Goal: Task Accomplishment & Management: Manage account settings

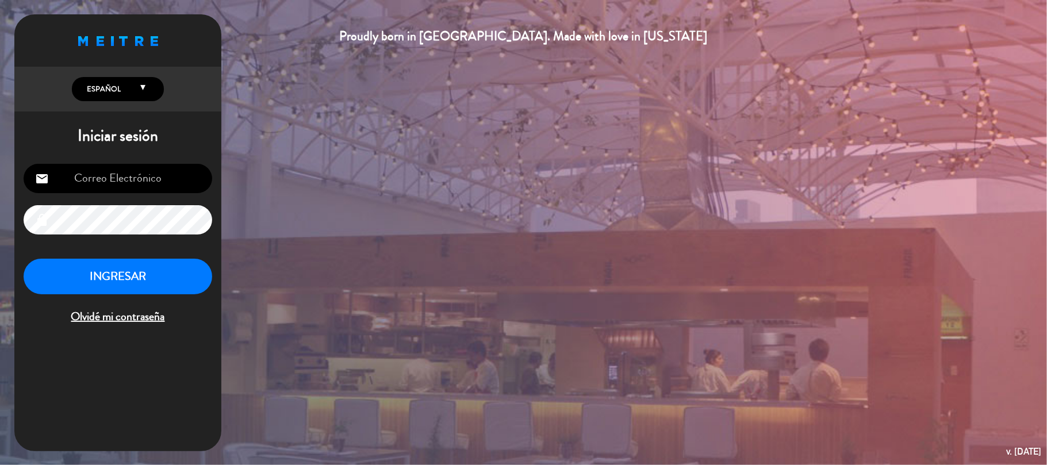
type input "[EMAIL_ADDRESS][DOMAIN_NAME]"
click at [159, 270] on button "INGRESAR" at bounding box center [118, 277] width 189 height 36
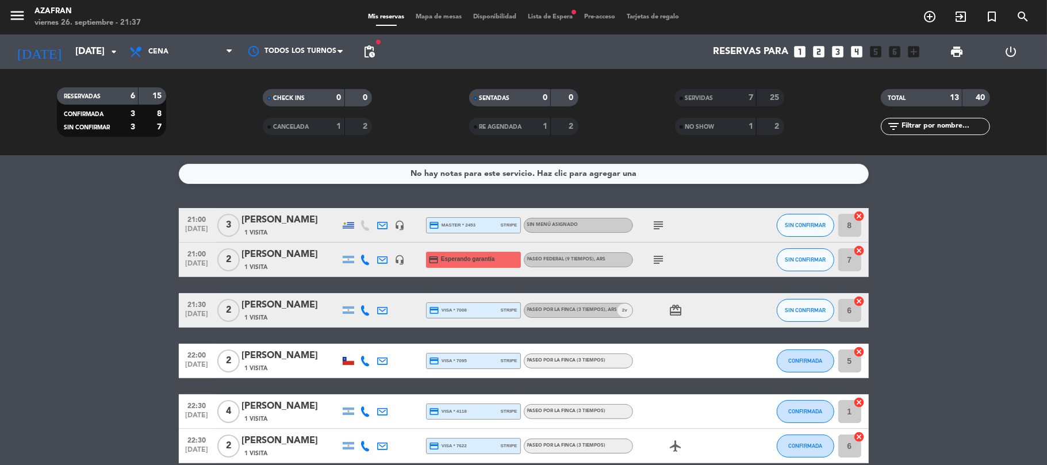
click at [663, 260] on icon "subject" at bounding box center [659, 260] width 14 height 14
click at [15, 236] on bookings-row "21:00 [DATE] 3 [PERSON_NAME] 1 Visita headset_mic credit_card master * 2453 str…" at bounding box center [523, 335] width 1047 height 255
click at [658, 263] on icon "subject" at bounding box center [659, 260] width 14 height 14
drag, startPoint x: 815, startPoint y: 260, endPoint x: 821, endPoint y: 260, distance: 6.3
click at [821, 260] on span "SIN CONFIRMAR" at bounding box center [805, 259] width 41 height 6
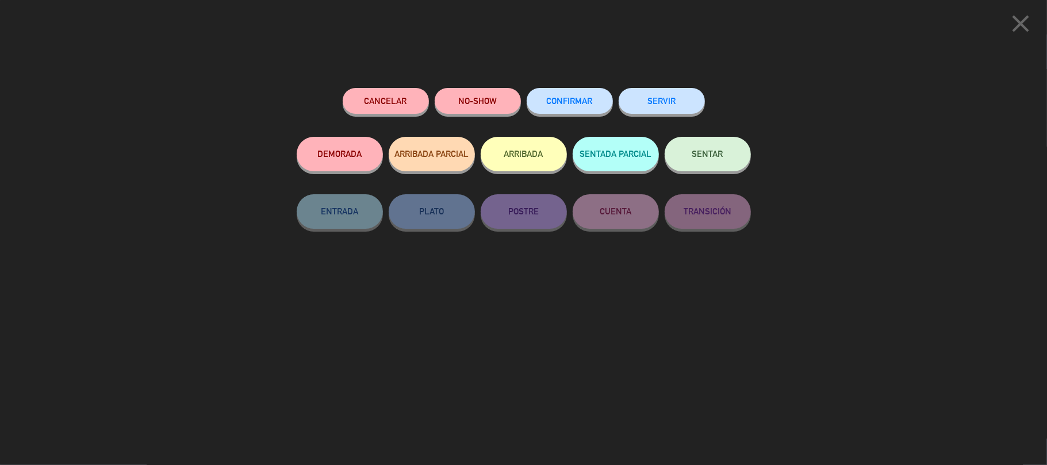
click at [670, 99] on button "SERVIR" at bounding box center [661, 101] width 86 height 26
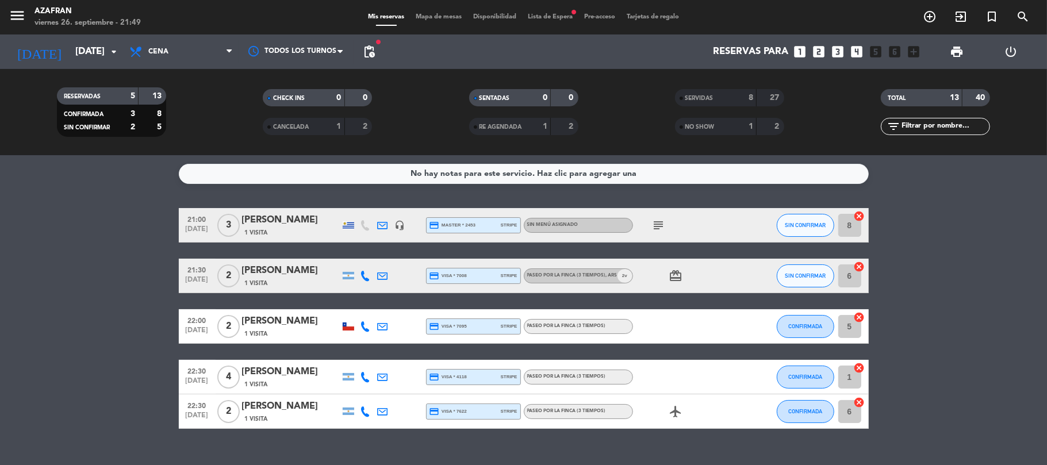
click at [260, 220] on div "[PERSON_NAME]" at bounding box center [291, 220] width 98 height 15
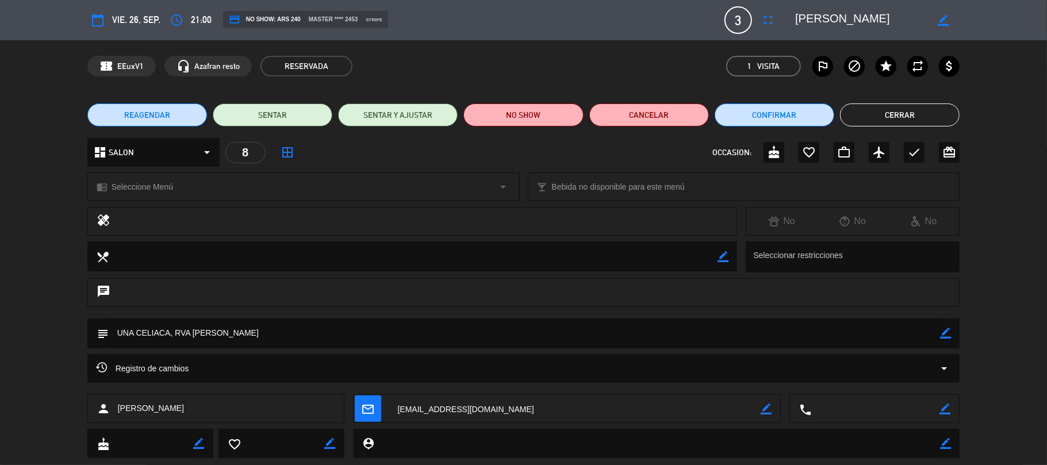
click at [941, 21] on icon "border_color" at bounding box center [942, 20] width 11 height 11
click at [740, 20] on span "3" at bounding box center [738, 20] width 28 height 28
click at [773, 16] on icon "fullscreen" at bounding box center [768, 20] width 14 height 14
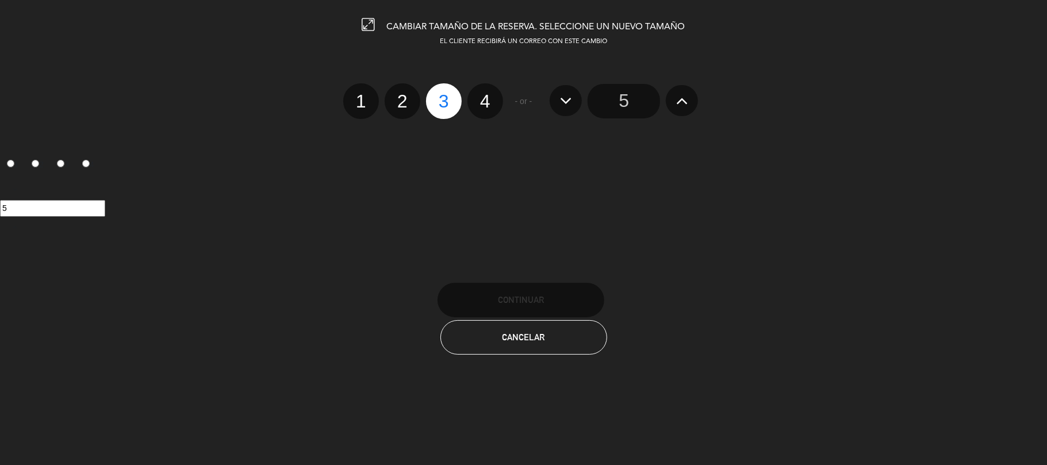
click at [396, 104] on label "2" at bounding box center [403, 101] width 36 height 36
click at [397, 95] on input "2" at bounding box center [400, 90] width 7 height 7
radio input "true"
radio input "false"
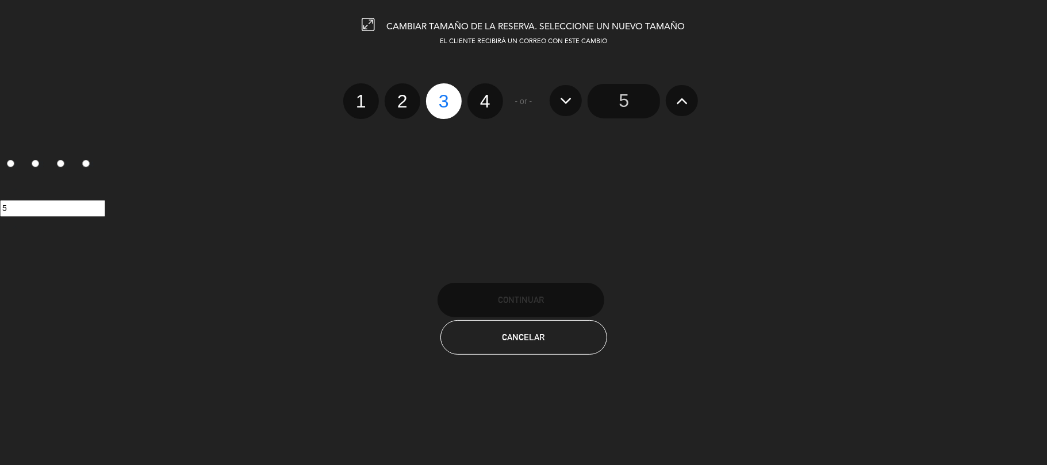
radio input "false"
radio input "true"
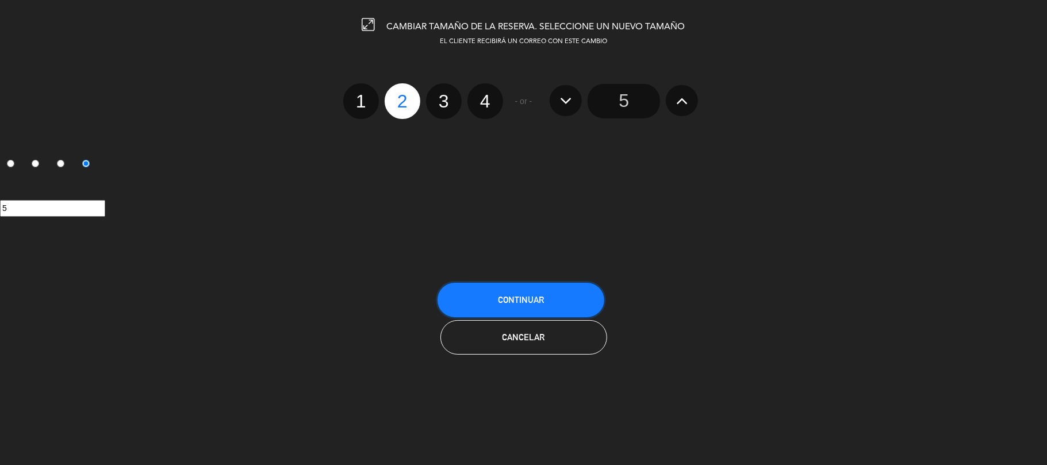
click at [508, 301] on span "Continuar" at bounding box center [521, 300] width 46 height 10
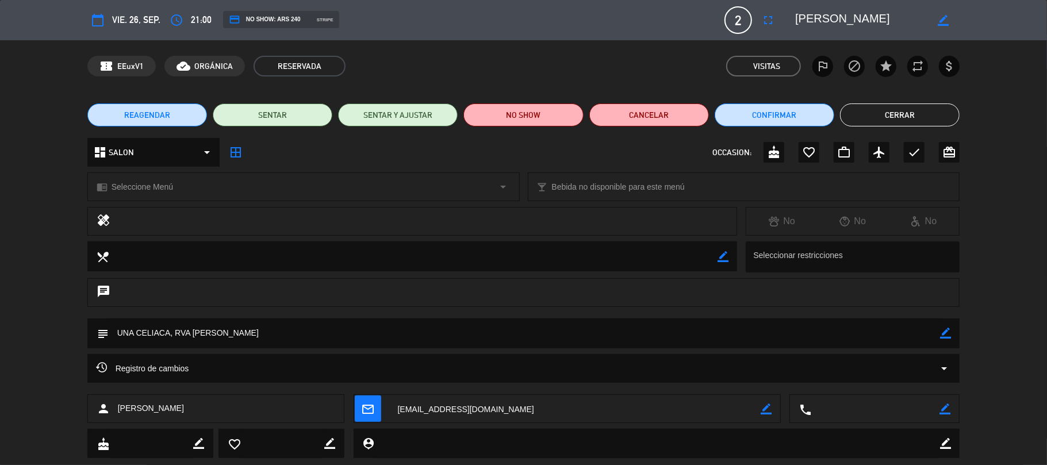
click at [869, 115] on button "Cerrar" at bounding box center [900, 114] width 120 height 23
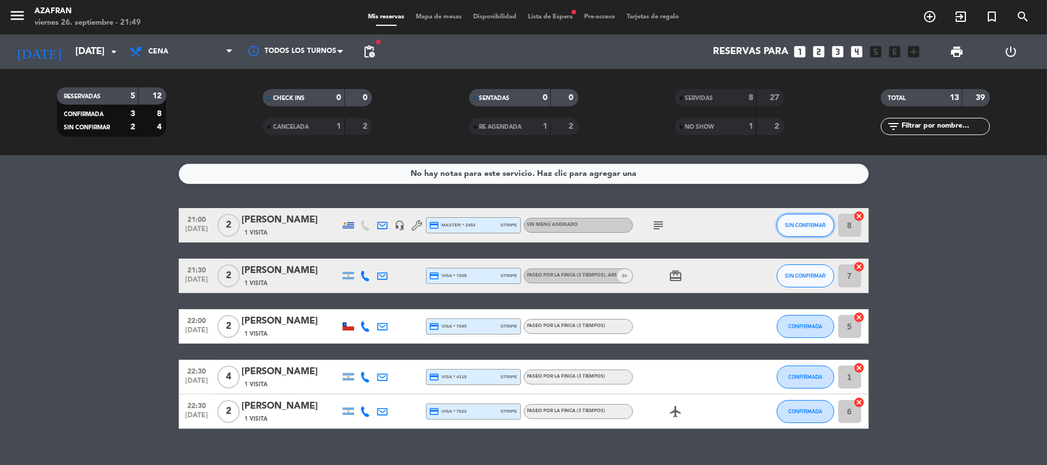
click at [812, 223] on span "SIN CONFIRMAR" at bounding box center [805, 225] width 41 height 6
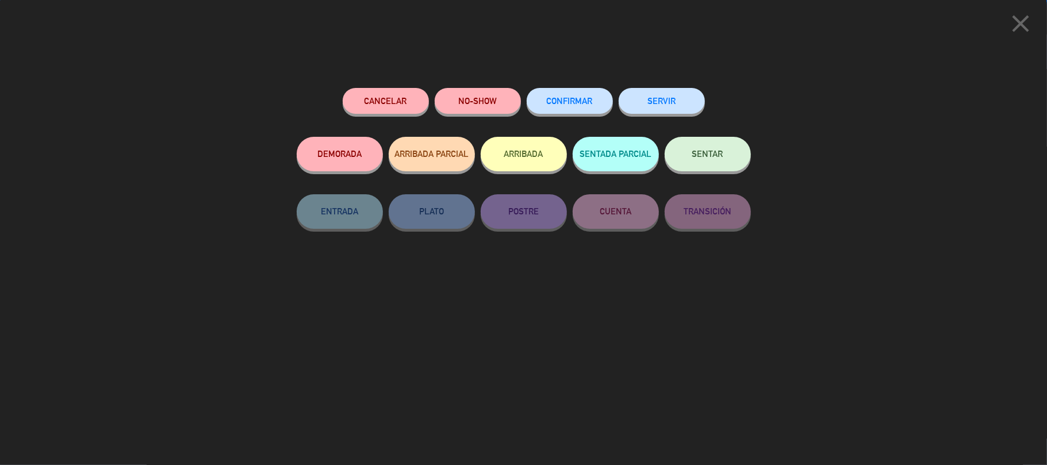
click at [636, 98] on button "SERVIR" at bounding box center [661, 101] width 86 height 26
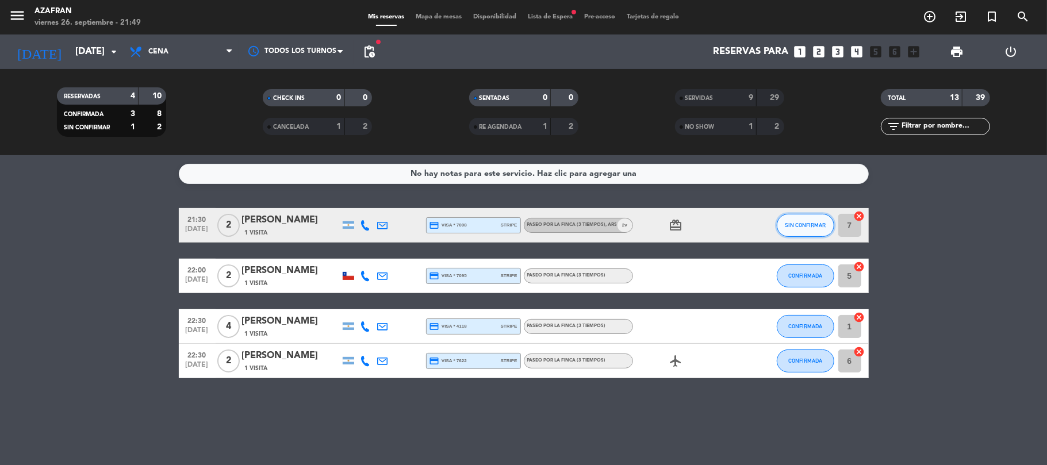
click at [799, 226] on span "SIN CONFIRMAR" at bounding box center [805, 225] width 41 height 6
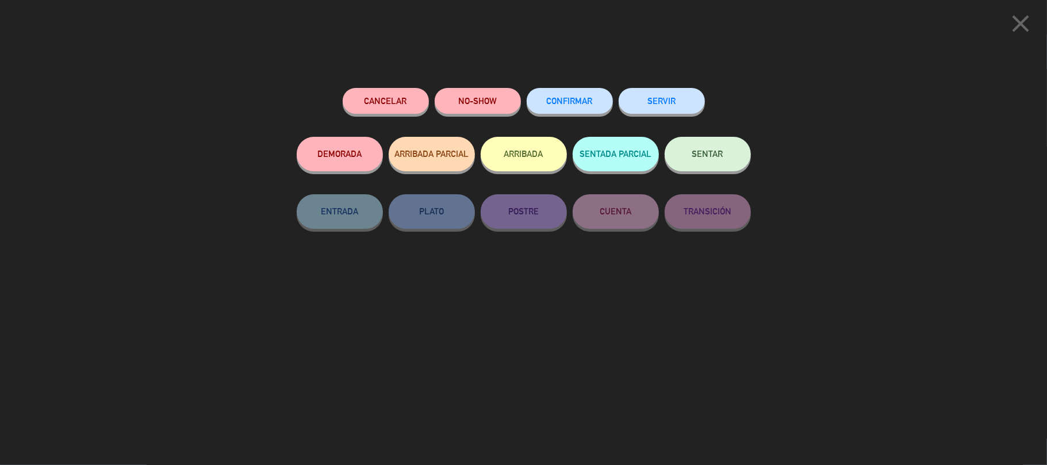
click at [629, 94] on button "SERVIR" at bounding box center [661, 101] width 86 height 26
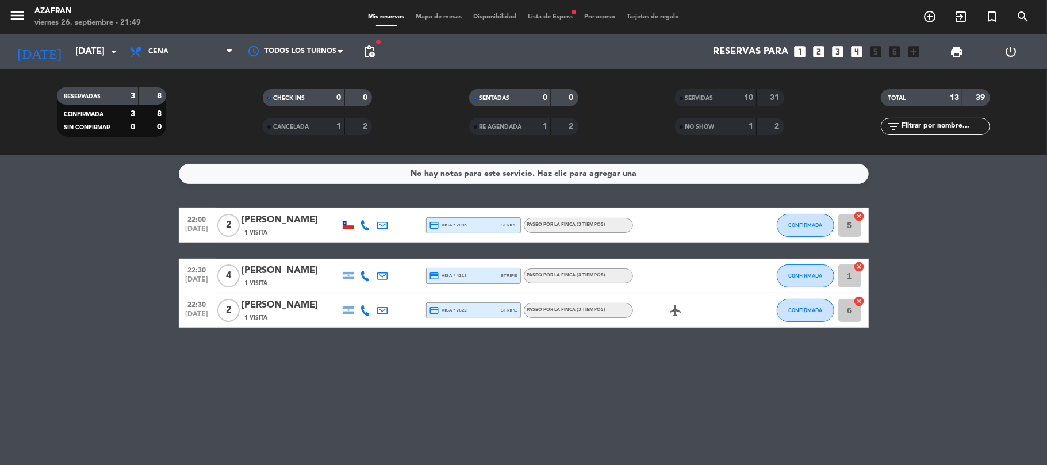
click at [366, 272] on icon at bounding box center [365, 276] width 10 height 10
click at [371, 256] on span "content_paste" at bounding box center [375, 256] width 9 height 9
click at [258, 274] on div "[PERSON_NAME]" at bounding box center [291, 270] width 98 height 15
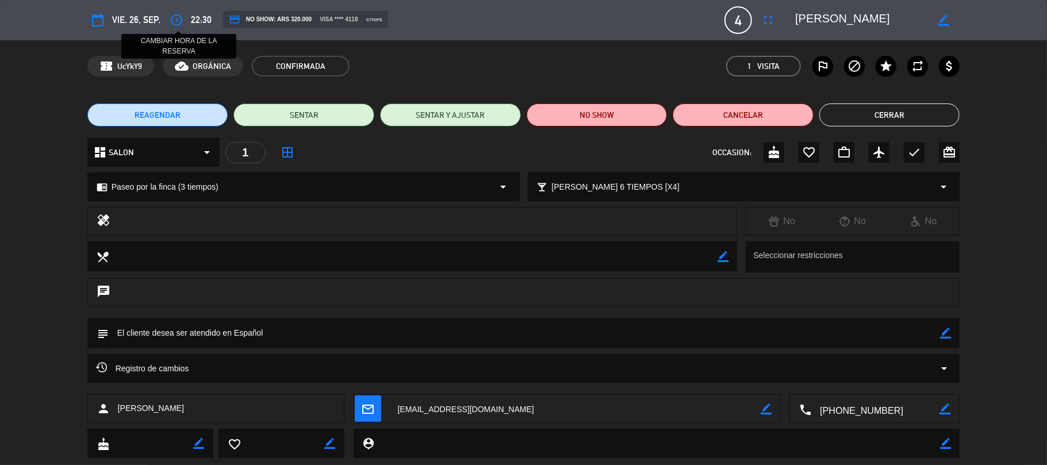
click at [179, 19] on icon "access_time" at bounding box center [177, 20] width 14 height 14
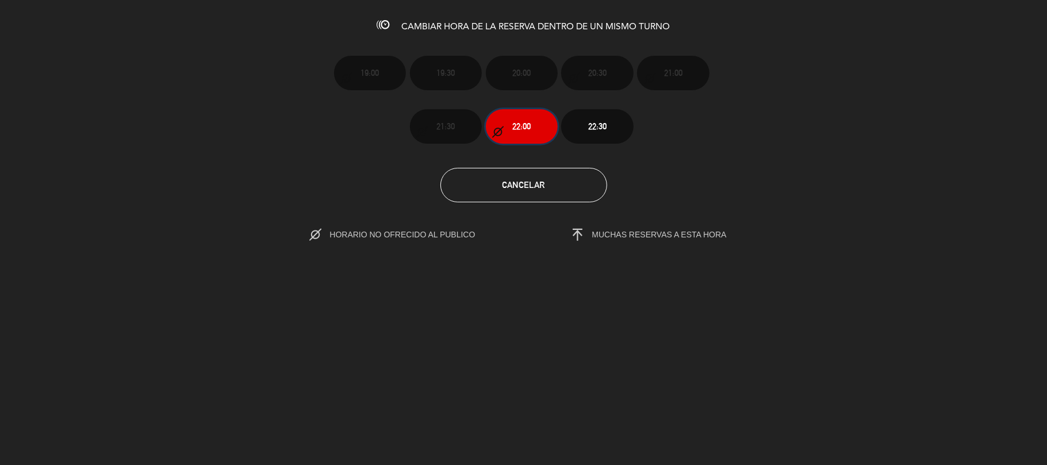
click at [513, 125] on span "22:00" at bounding box center [521, 126] width 18 height 13
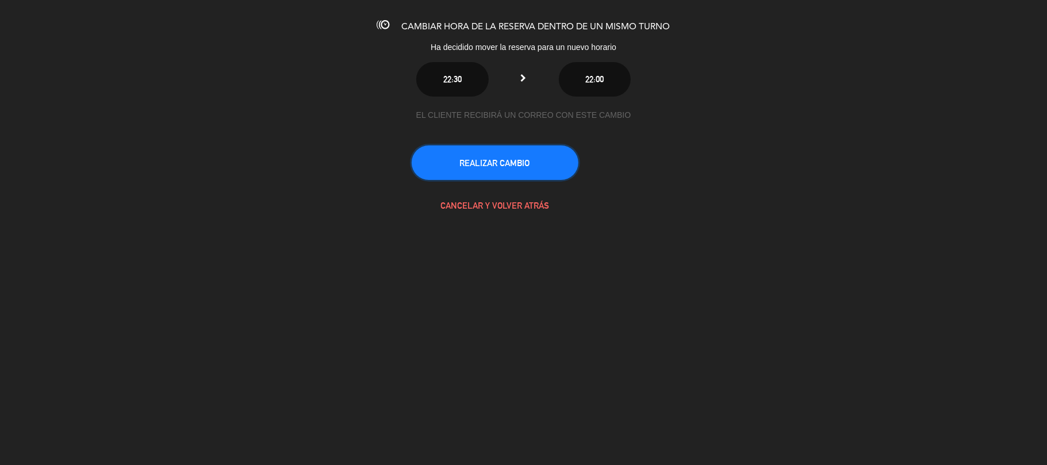
click at [510, 153] on button "REALIZAR CAMBIO" at bounding box center [495, 162] width 167 height 34
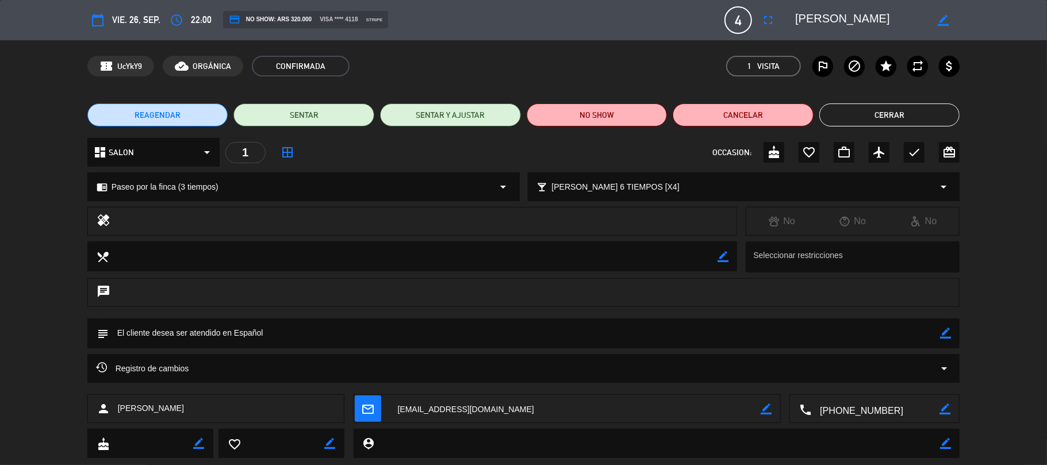
click at [925, 108] on button "Cerrar" at bounding box center [889, 114] width 141 height 23
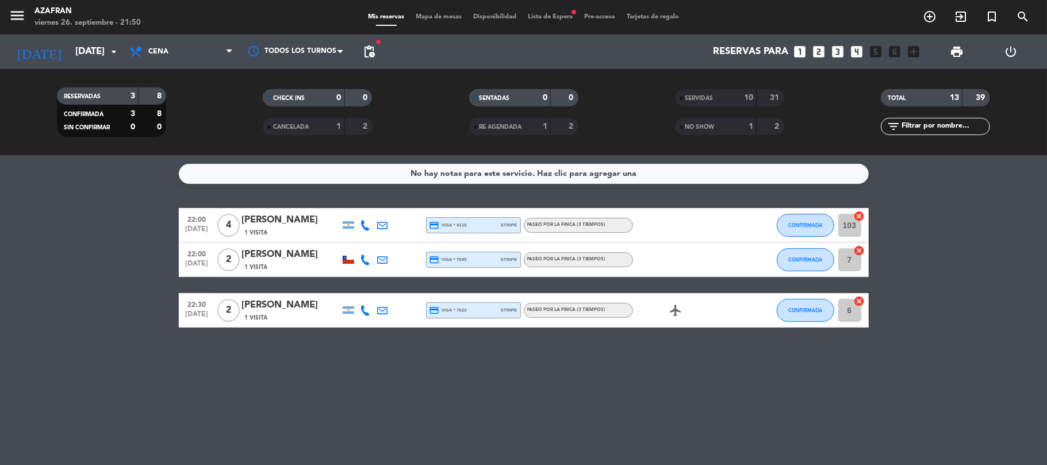
click at [185, 371] on div "No hay notas para este servicio. Haz clic para agregar una 22:00 [DATE] 4 [PERS…" at bounding box center [523, 310] width 1047 height 310
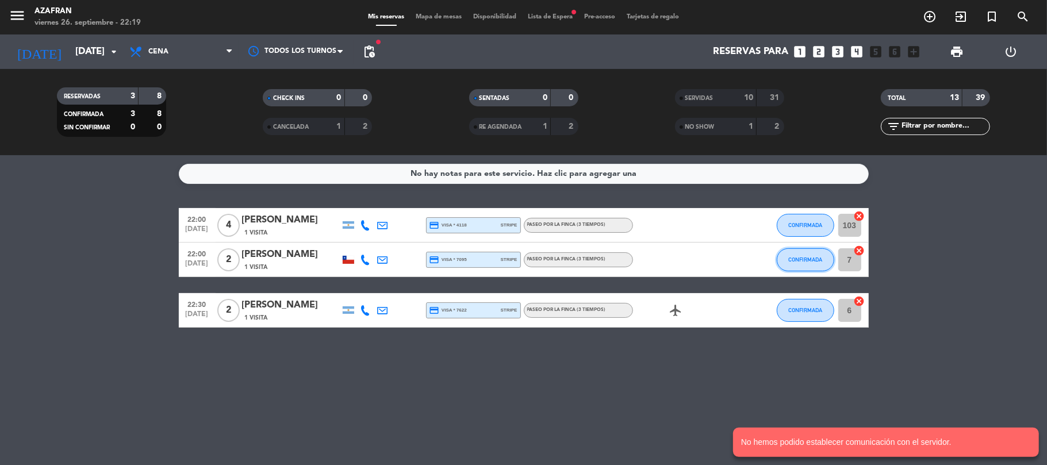
click at [819, 256] on span "CONFIRMADA" at bounding box center [805, 259] width 34 height 6
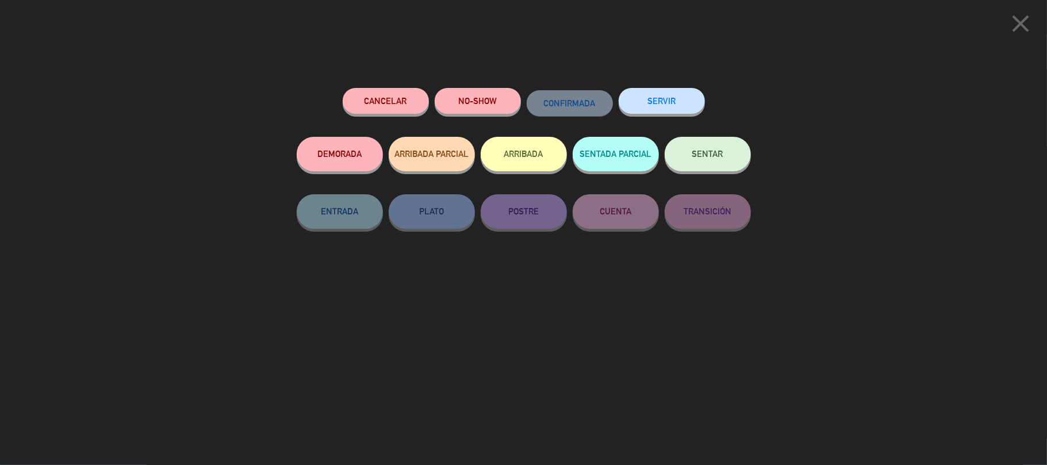
click at [666, 106] on button "SERVIR" at bounding box center [661, 101] width 86 height 26
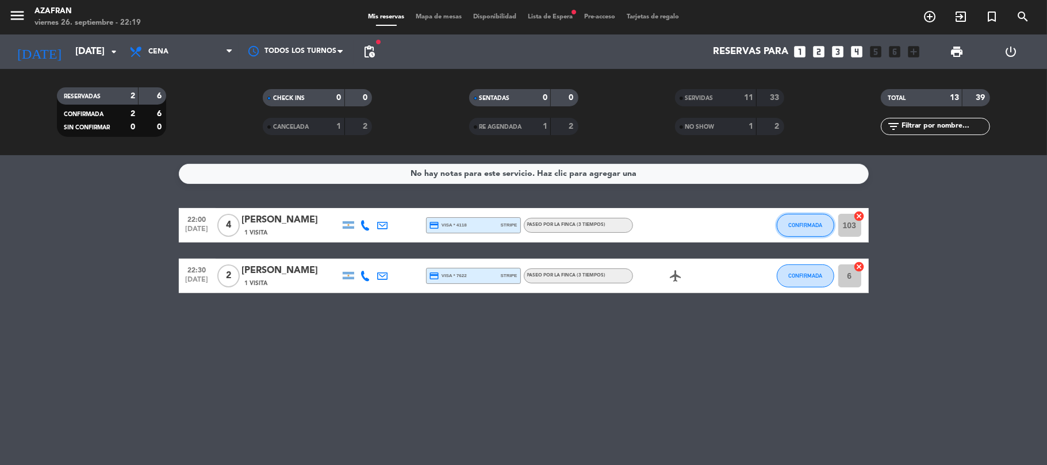
click at [801, 225] on span "CONFIRMADA" at bounding box center [805, 225] width 34 height 6
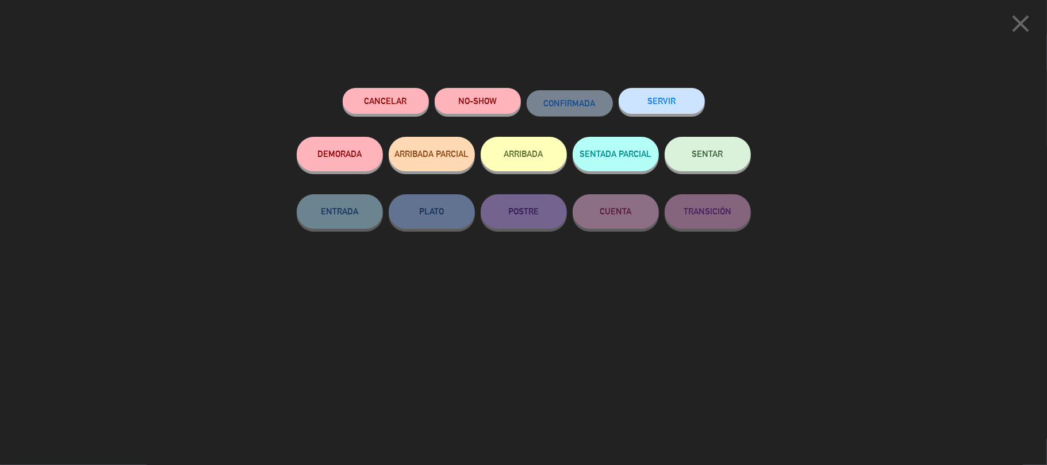
click at [668, 108] on button "SERVIR" at bounding box center [661, 101] width 86 height 26
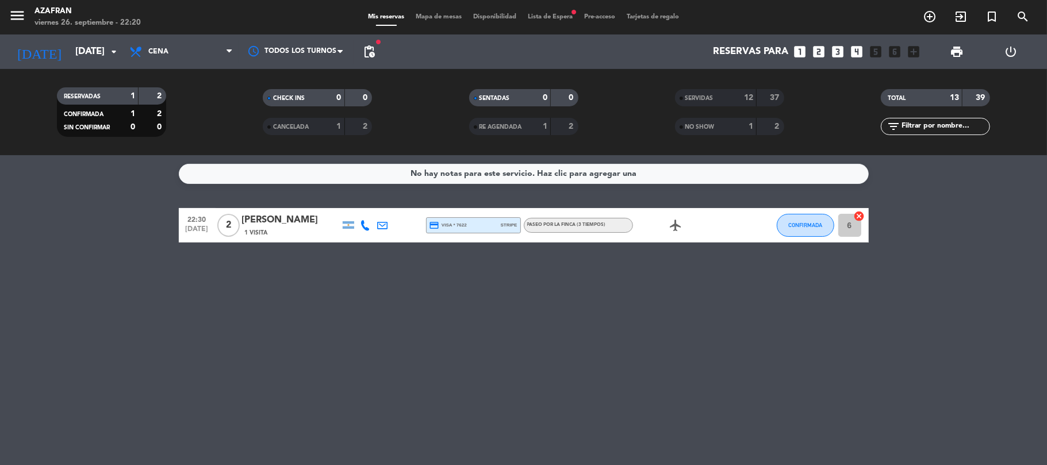
click at [87, 316] on div "No hay notas para este servicio. Haz clic para agregar una 22:30 [DATE] 2 [PERS…" at bounding box center [523, 310] width 1047 height 310
click at [261, 378] on div "No hay notas para este servicio. Haz clic para agregar una 22:30 [DATE] 2 [PERS…" at bounding box center [523, 310] width 1047 height 310
click at [798, 233] on button "CONFIRMADA" at bounding box center [805, 225] width 57 height 23
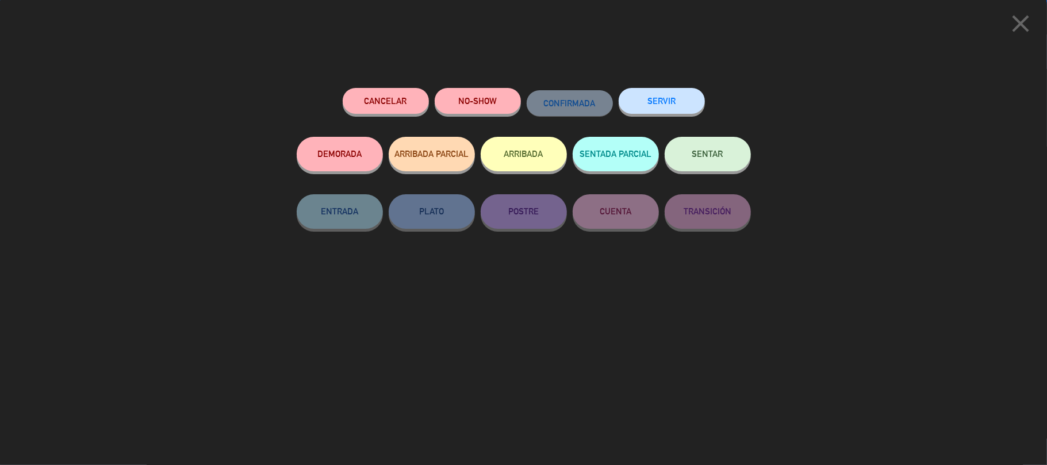
click at [683, 95] on button "SERVIR" at bounding box center [661, 101] width 86 height 26
